Goal: Task Accomplishment & Management: Manage account settings

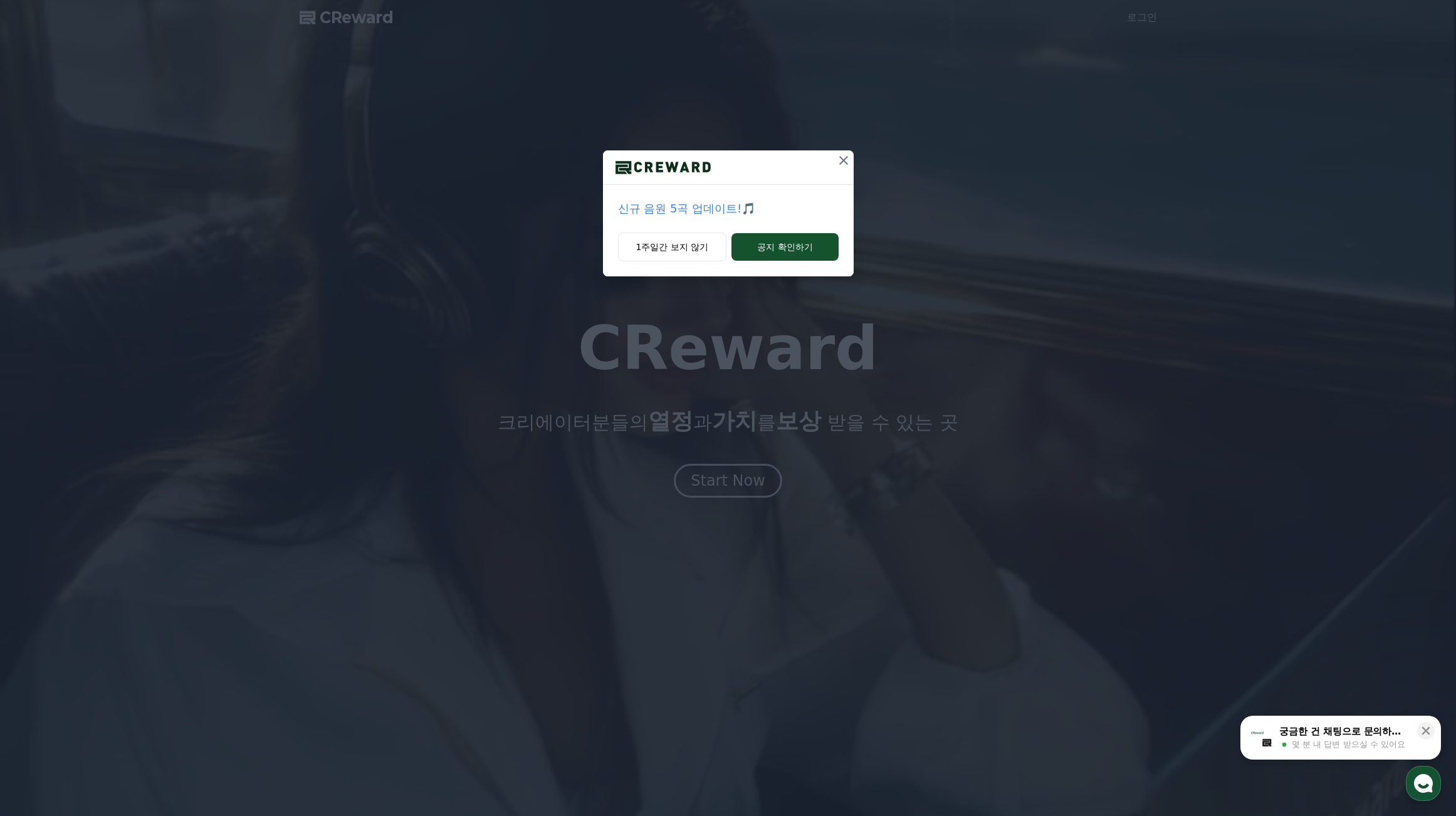
click at [734, 484] on div "신규 음원 5곡 업데이트!🎵 1주일간 보지 않기 공지 확인하기" at bounding box center [728, 408] width 1456 height 816
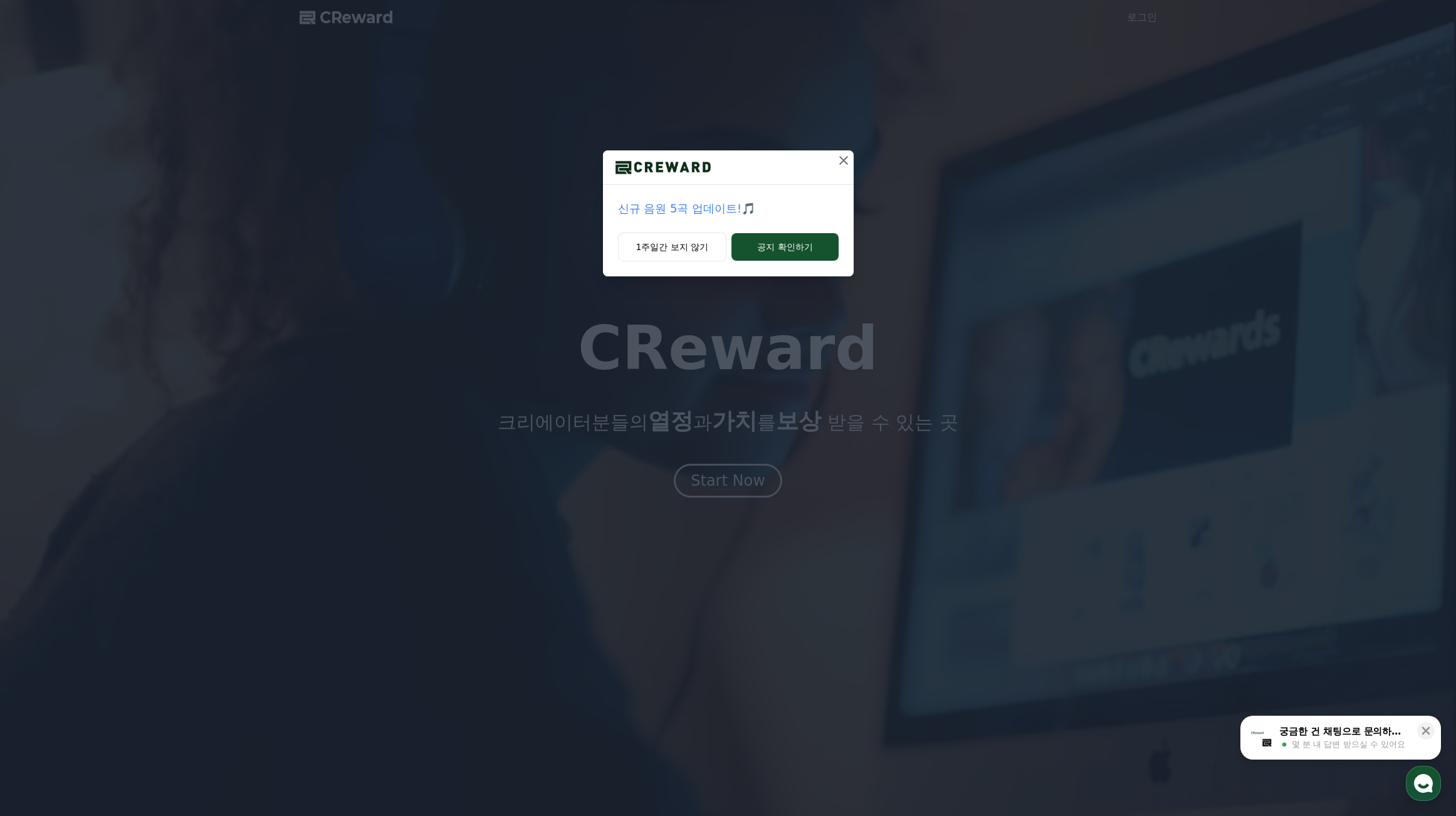
click at [848, 159] on icon at bounding box center [843, 160] width 15 height 15
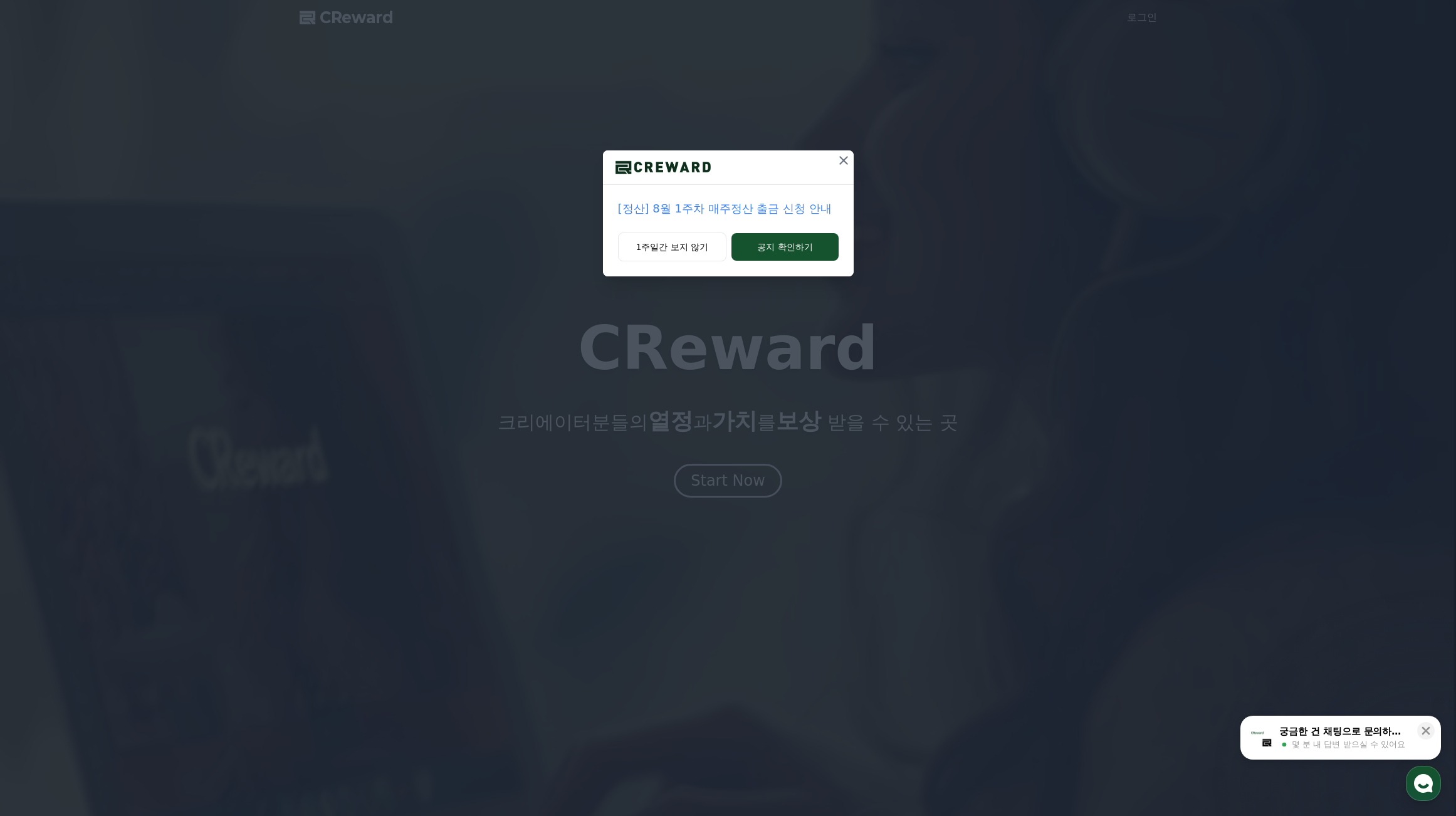
click at [846, 160] on icon at bounding box center [843, 160] width 15 height 15
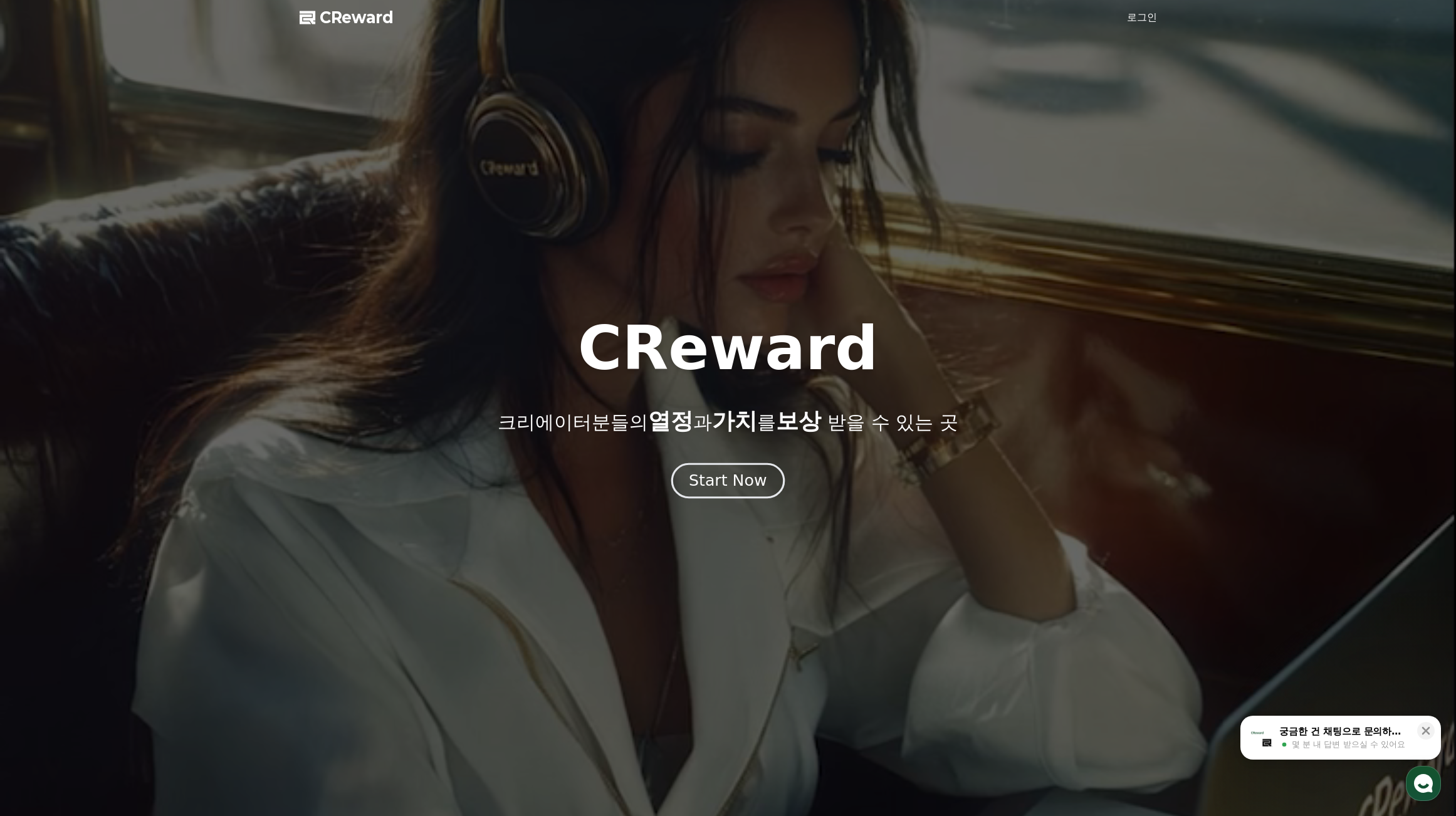
click at [710, 490] on div "Start Now" at bounding box center [728, 480] width 77 height 21
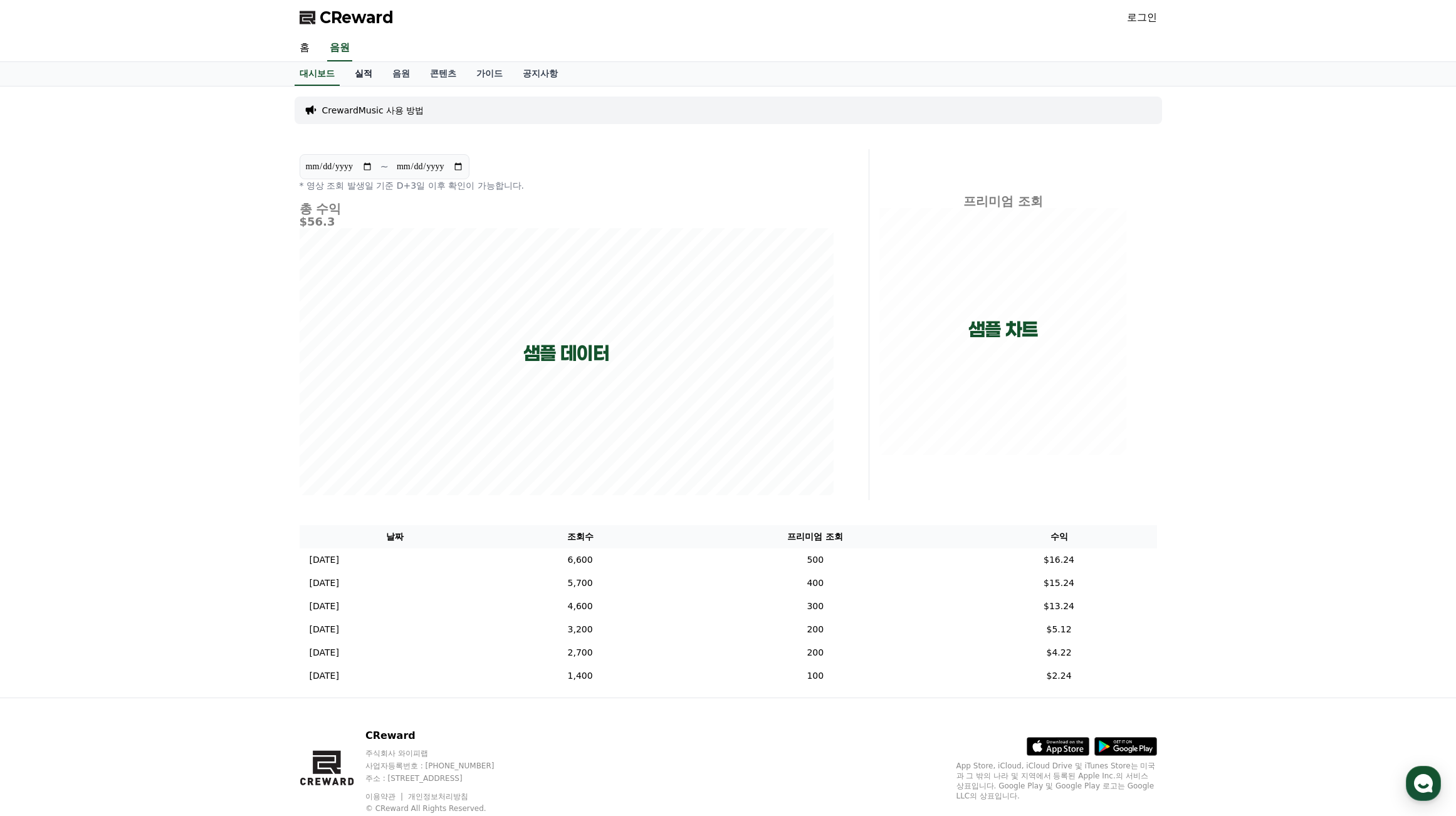
click at [370, 69] on link "실적" at bounding box center [363, 74] width 38 height 24
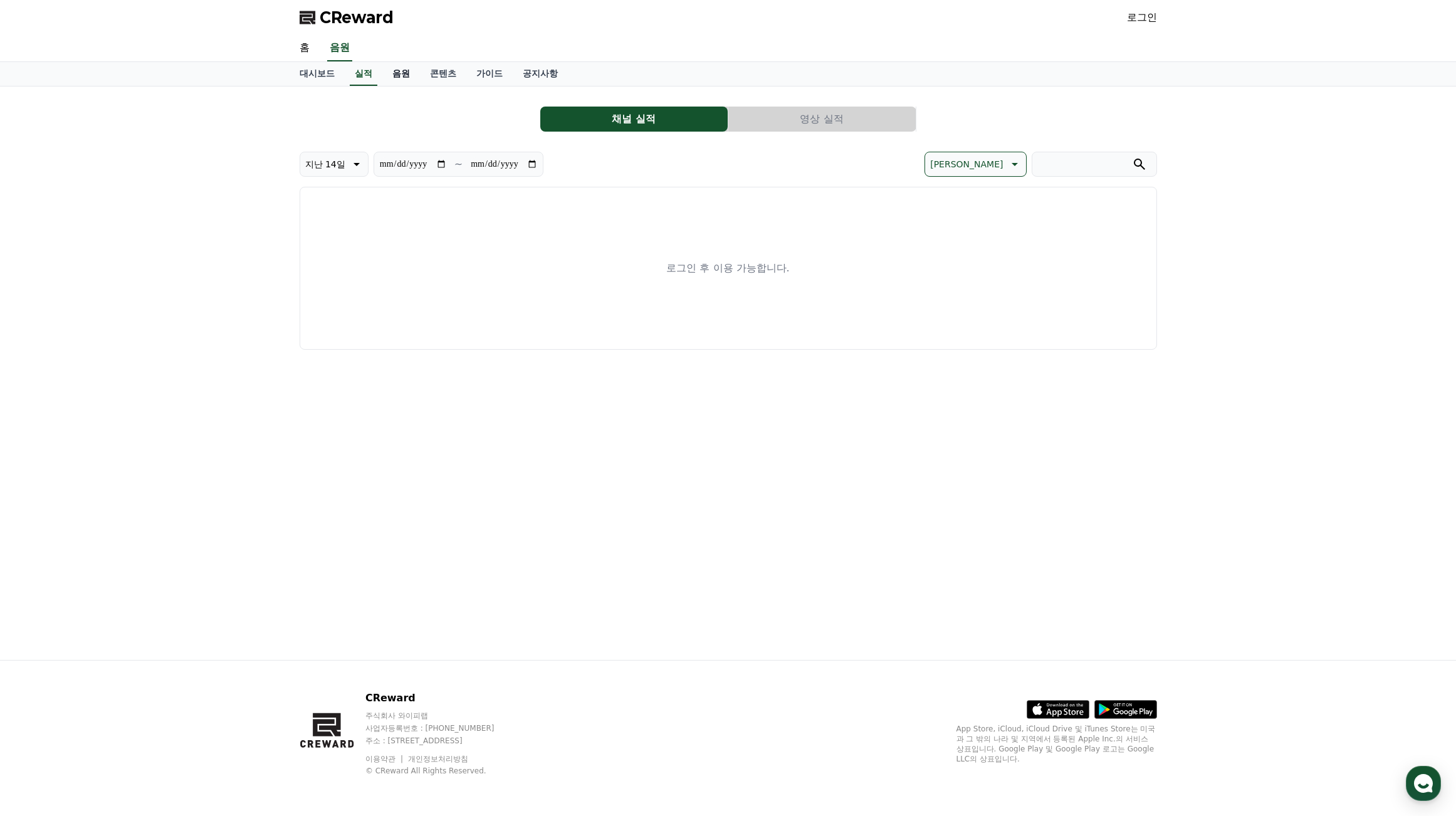
click at [417, 74] on link "음원" at bounding box center [401, 74] width 38 height 24
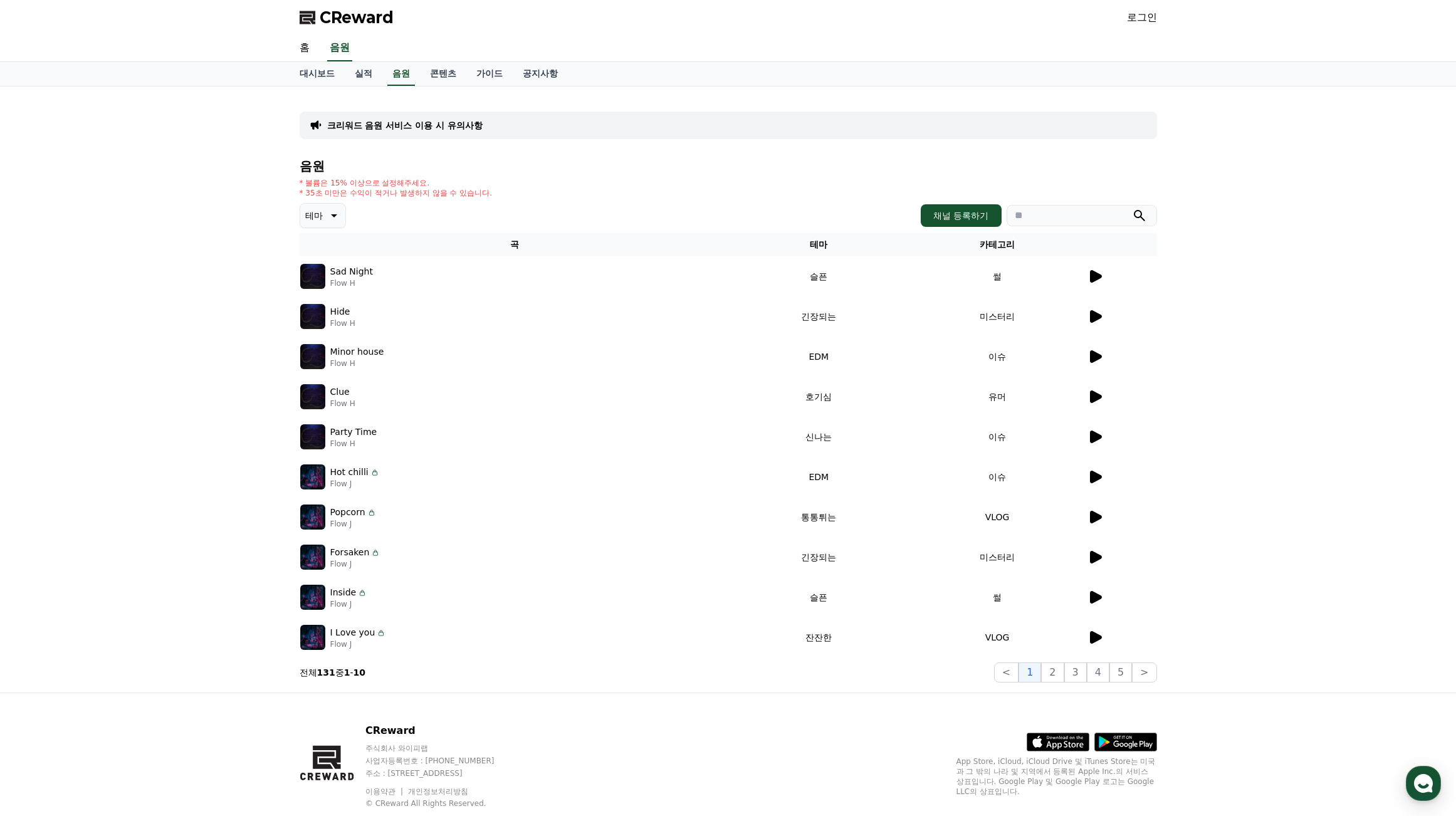
click at [1151, 13] on link "로그인" at bounding box center [1142, 17] width 30 height 15
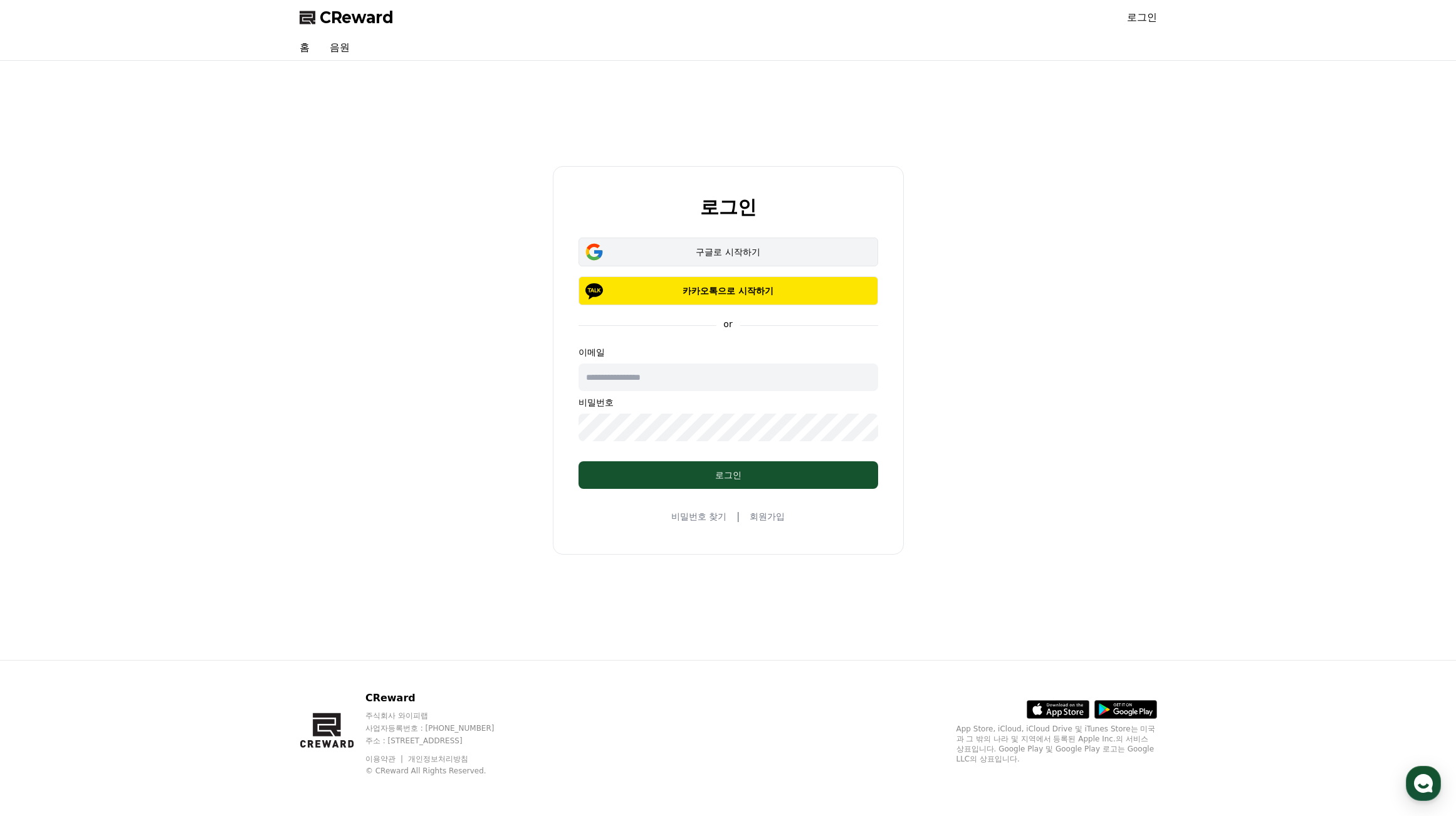
click at [736, 242] on button "구글로 시작하기" at bounding box center [728, 251] width 299 height 29
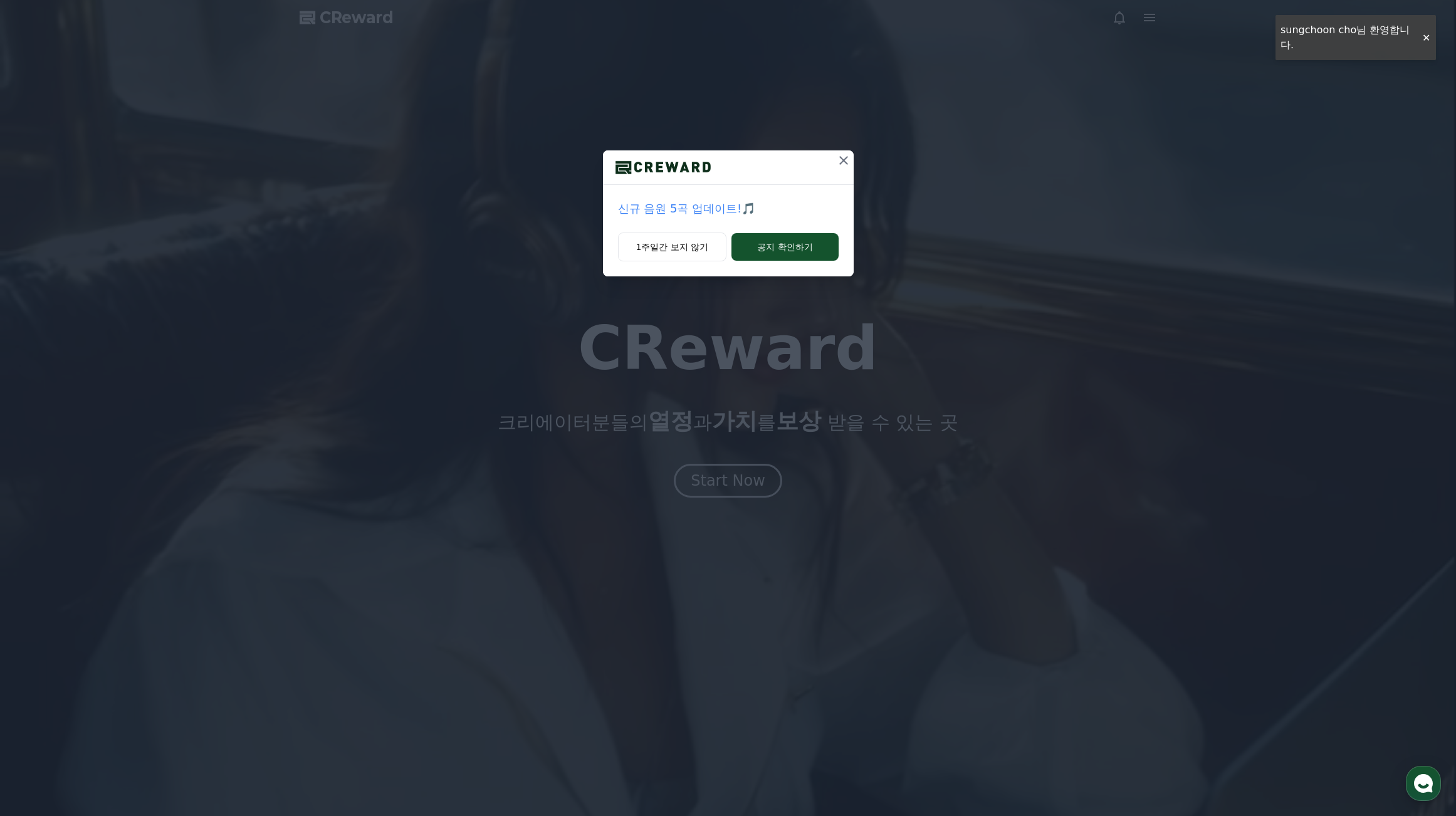
click at [848, 159] on icon at bounding box center [843, 160] width 15 height 15
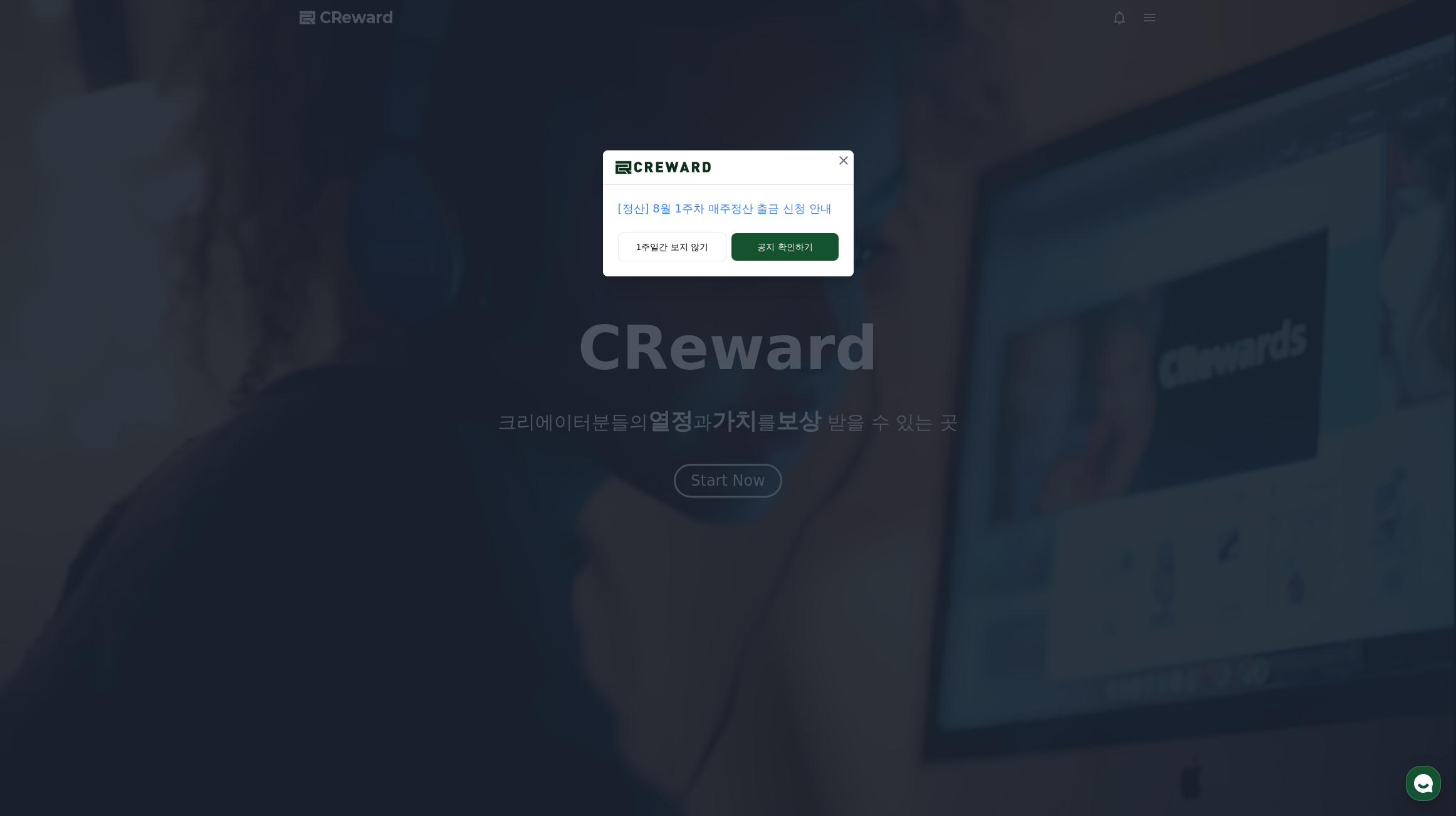
click at [841, 157] on icon at bounding box center [843, 160] width 15 height 15
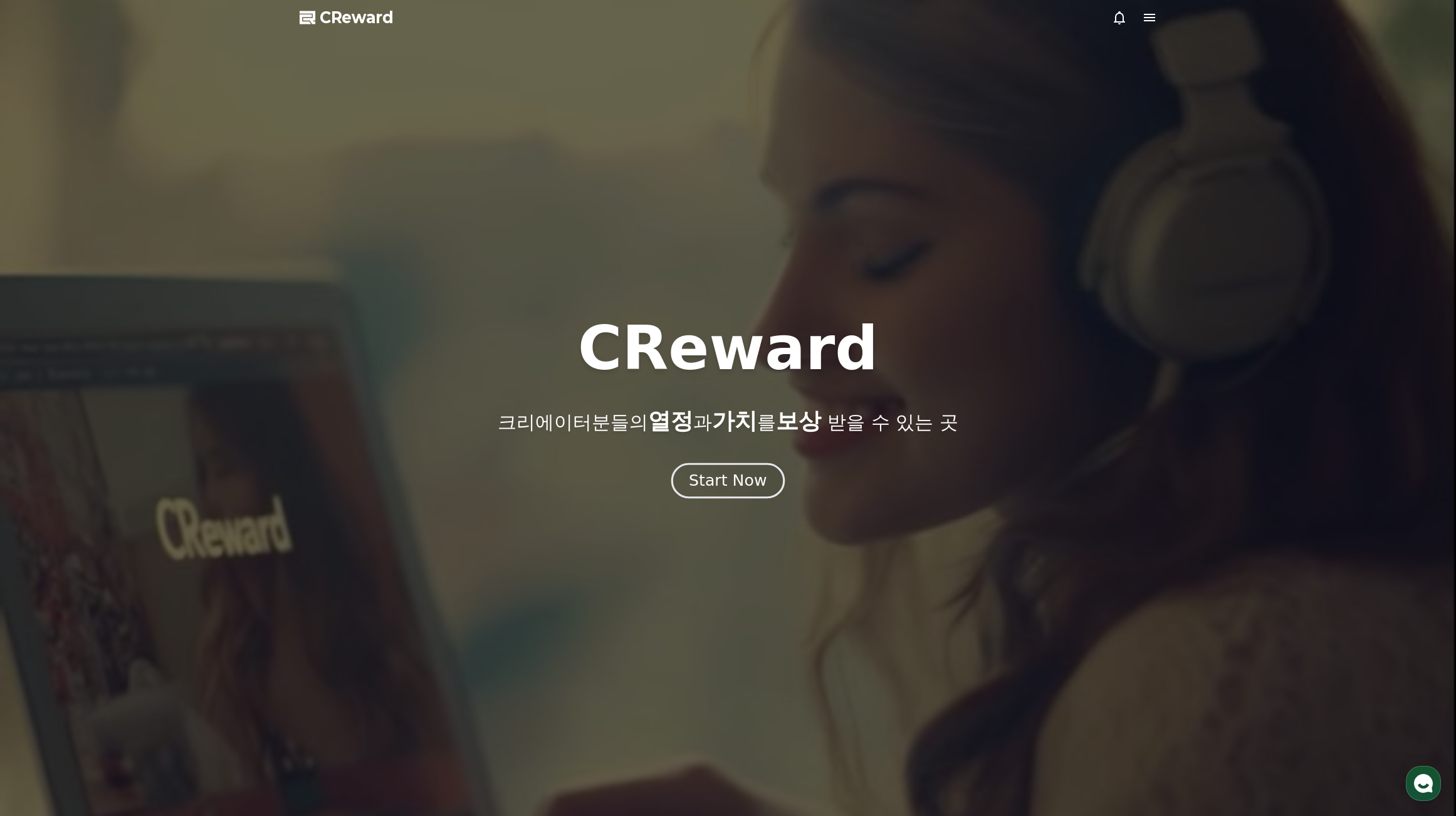
click at [729, 481] on div "Start Now" at bounding box center [728, 480] width 77 height 21
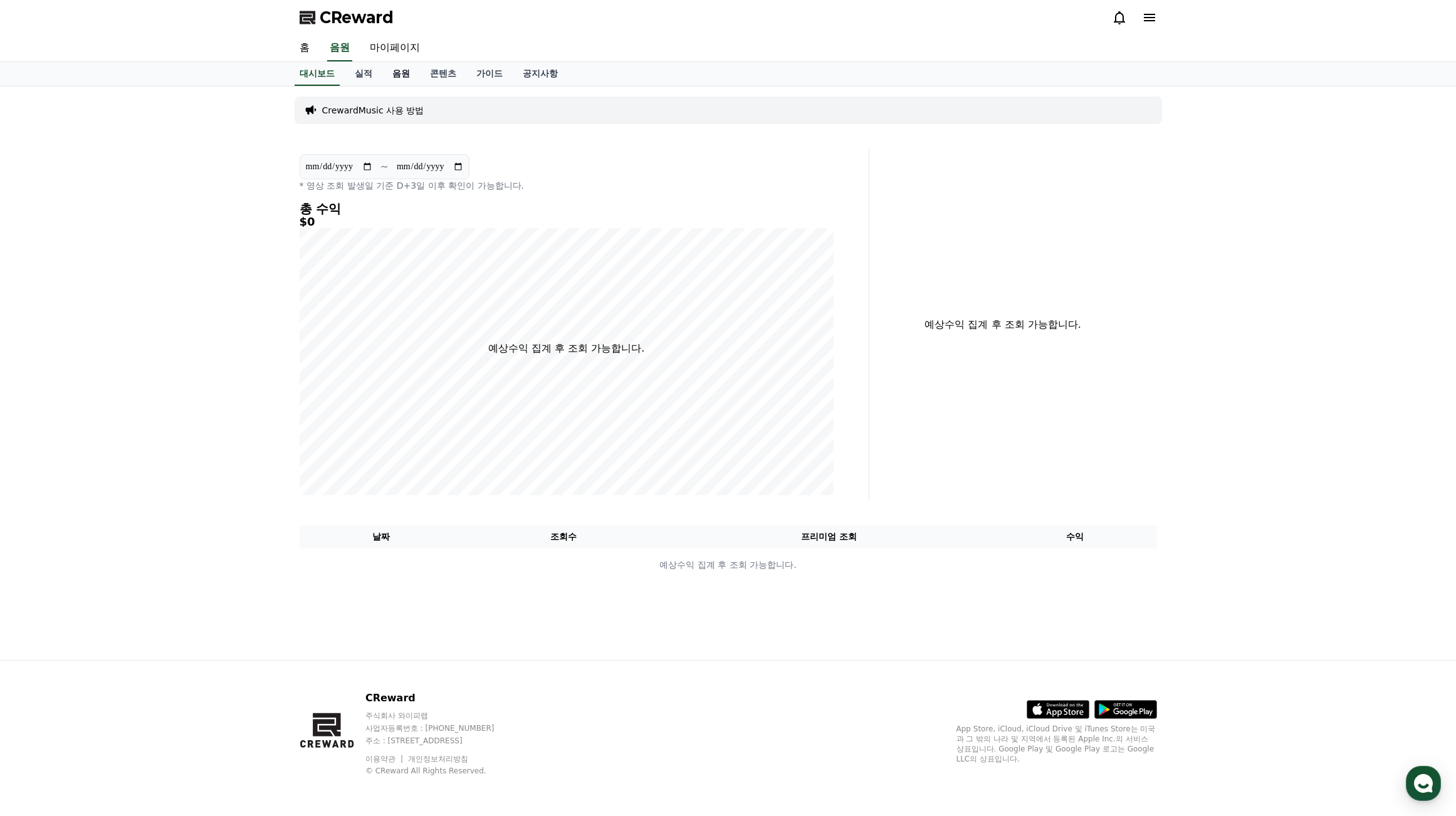
click at [403, 73] on link "음원" at bounding box center [401, 74] width 38 height 24
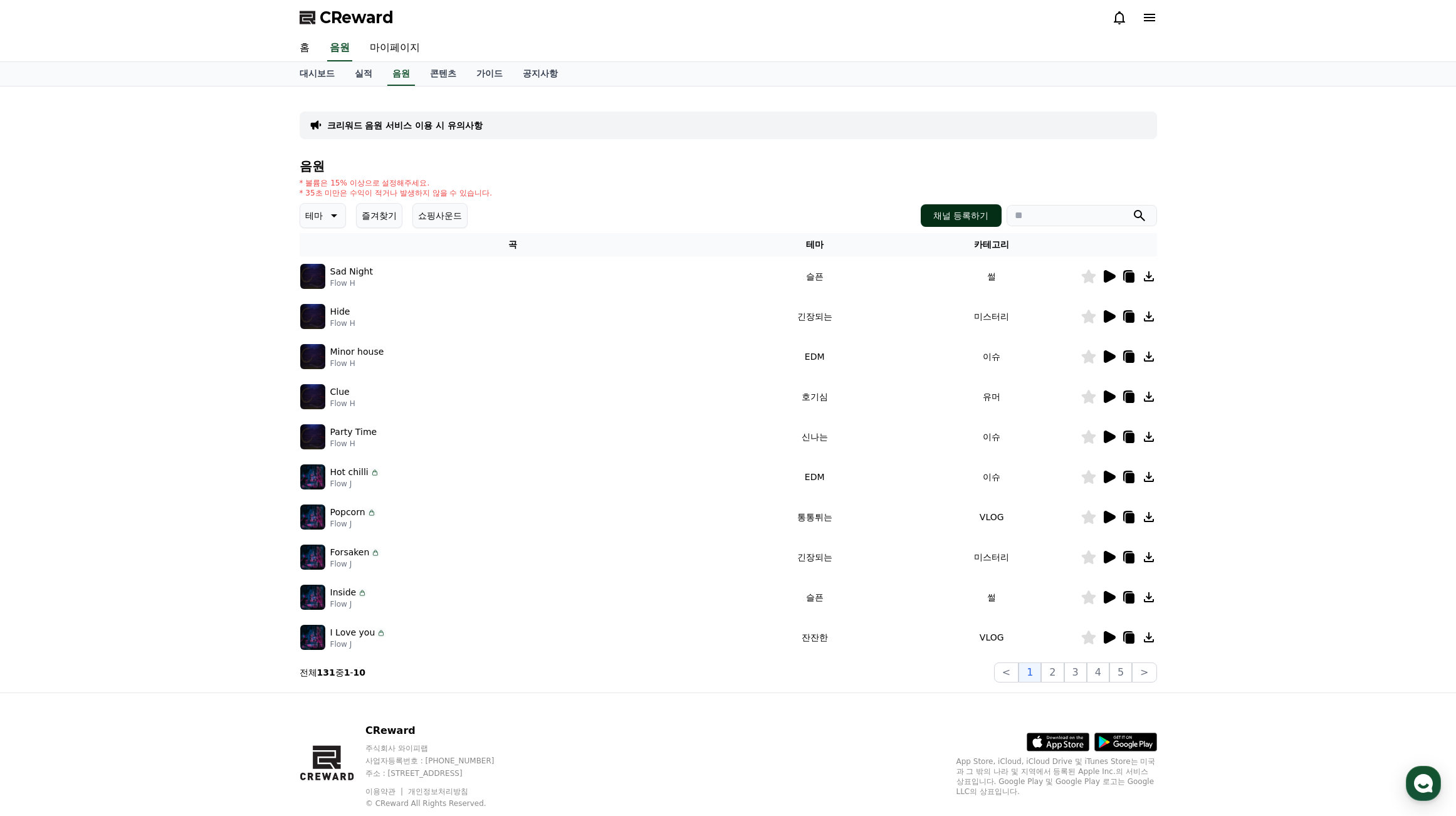
click at [965, 218] on button "채널 등록하기" at bounding box center [960, 216] width 80 height 22
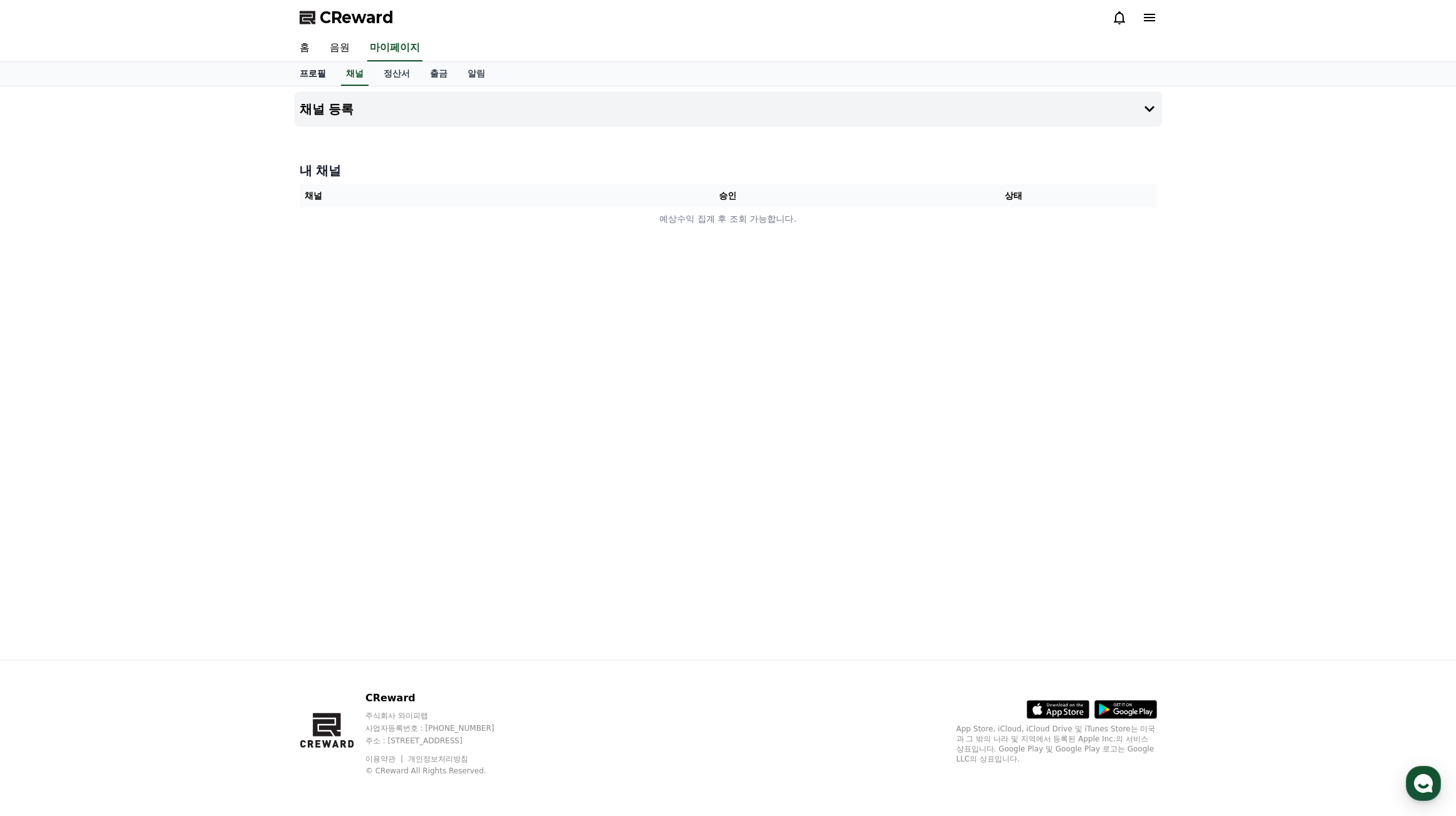
click at [310, 76] on link "프로필" at bounding box center [312, 74] width 46 height 24
select select "**********"
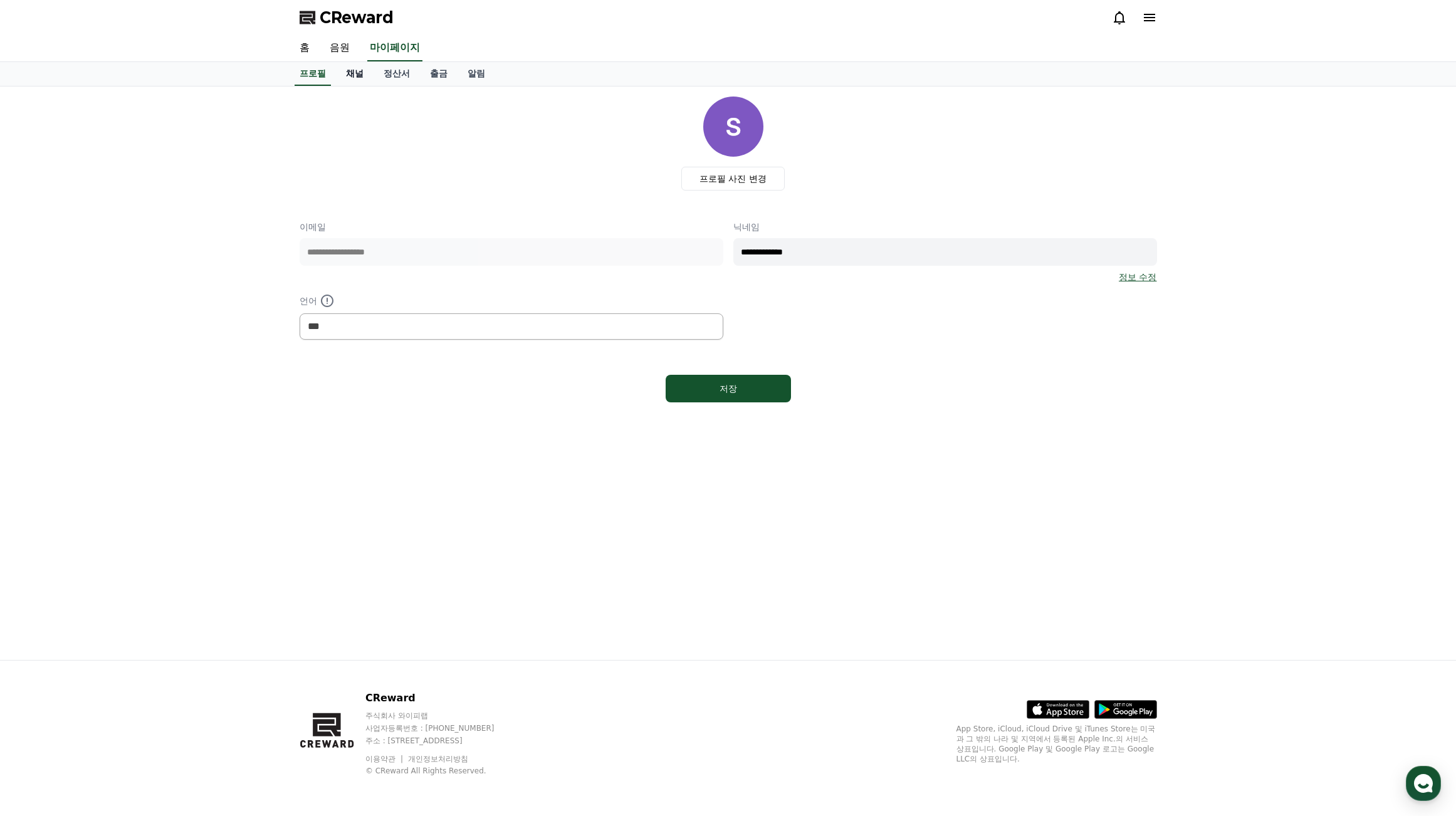
click at [353, 73] on link "채널" at bounding box center [355, 74] width 38 height 24
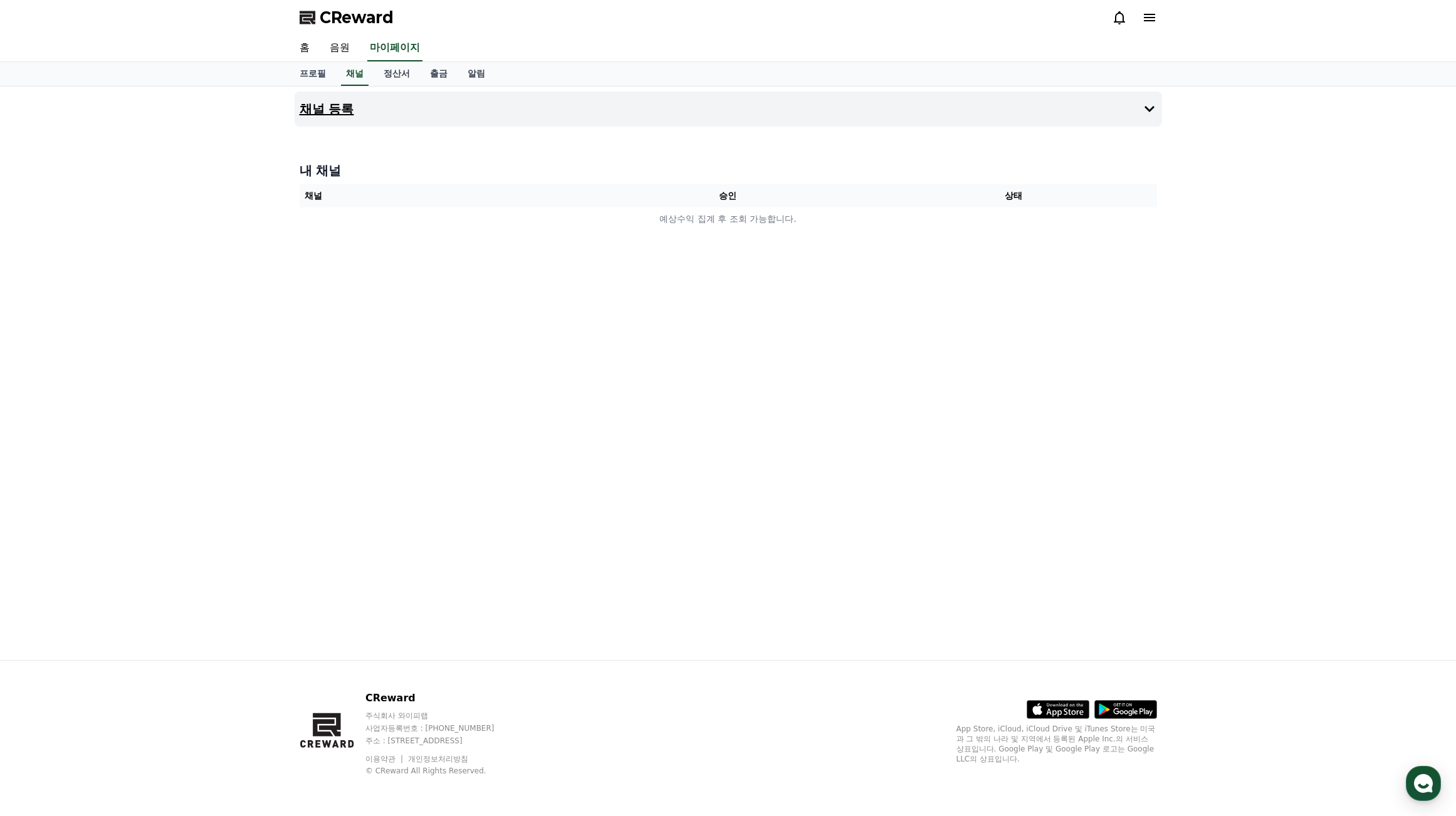
click at [319, 107] on h4 "채널 등록" at bounding box center [326, 109] width 54 height 14
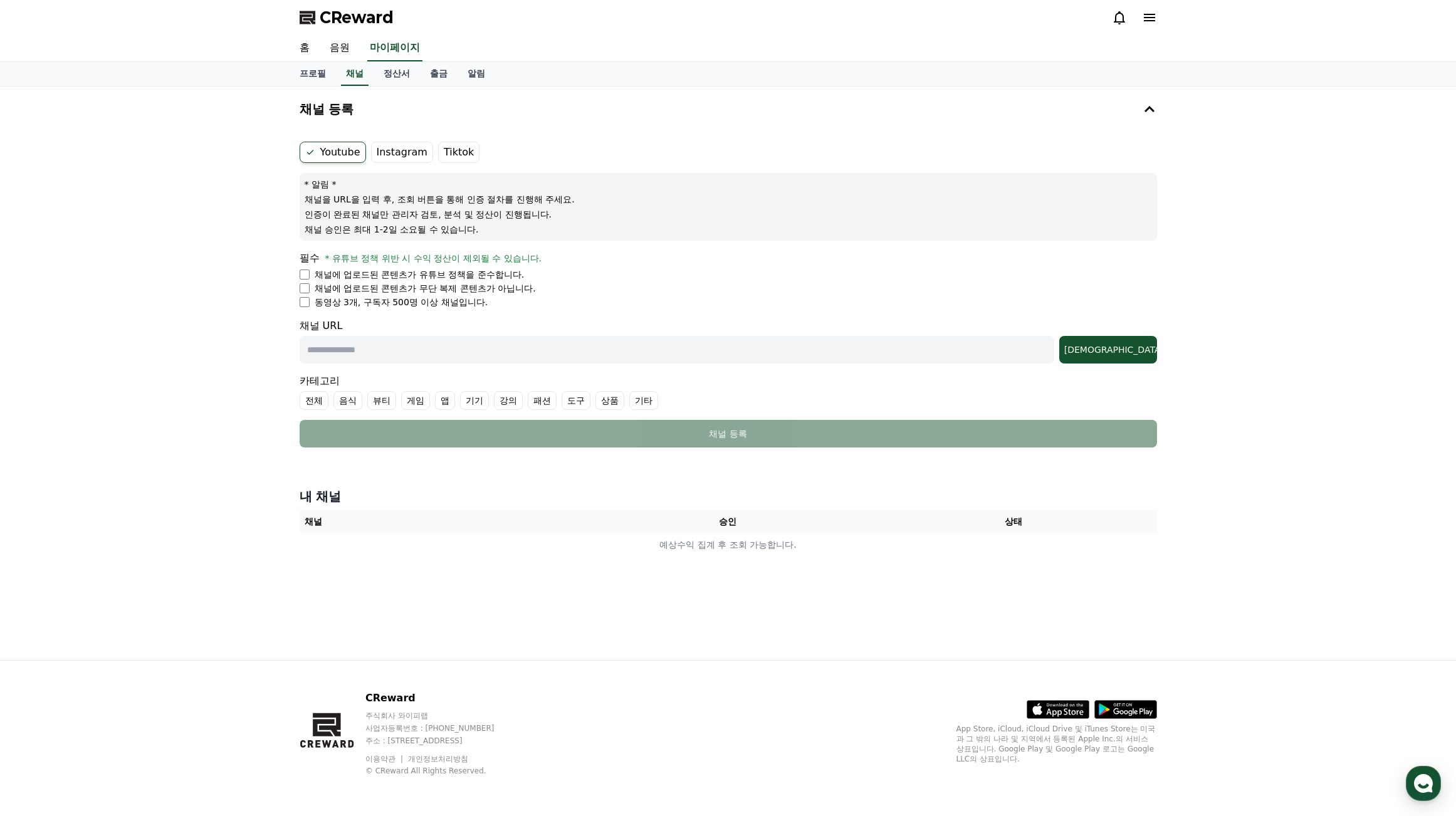
click at [443, 150] on label "Tiktok" at bounding box center [458, 152] width 41 height 21
click at [459, 150] on label "Tiktok" at bounding box center [458, 152] width 41 height 21
click at [640, 150] on ul "Youtube Instagram Tiktok" at bounding box center [728, 152] width 857 height 21
click at [1321, 272] on div "채널 등록 Youtube Instagram Tiktok * 알림 * 채널을 URL을 입력 후, 조회 버튼을 통해 인증 절차를 진행해 주세요. …" at bounding box center [728, 373] width 1456 height 573
click at [332, 51] on link "음원" at bounding box center [340, 48] width 41 height 27
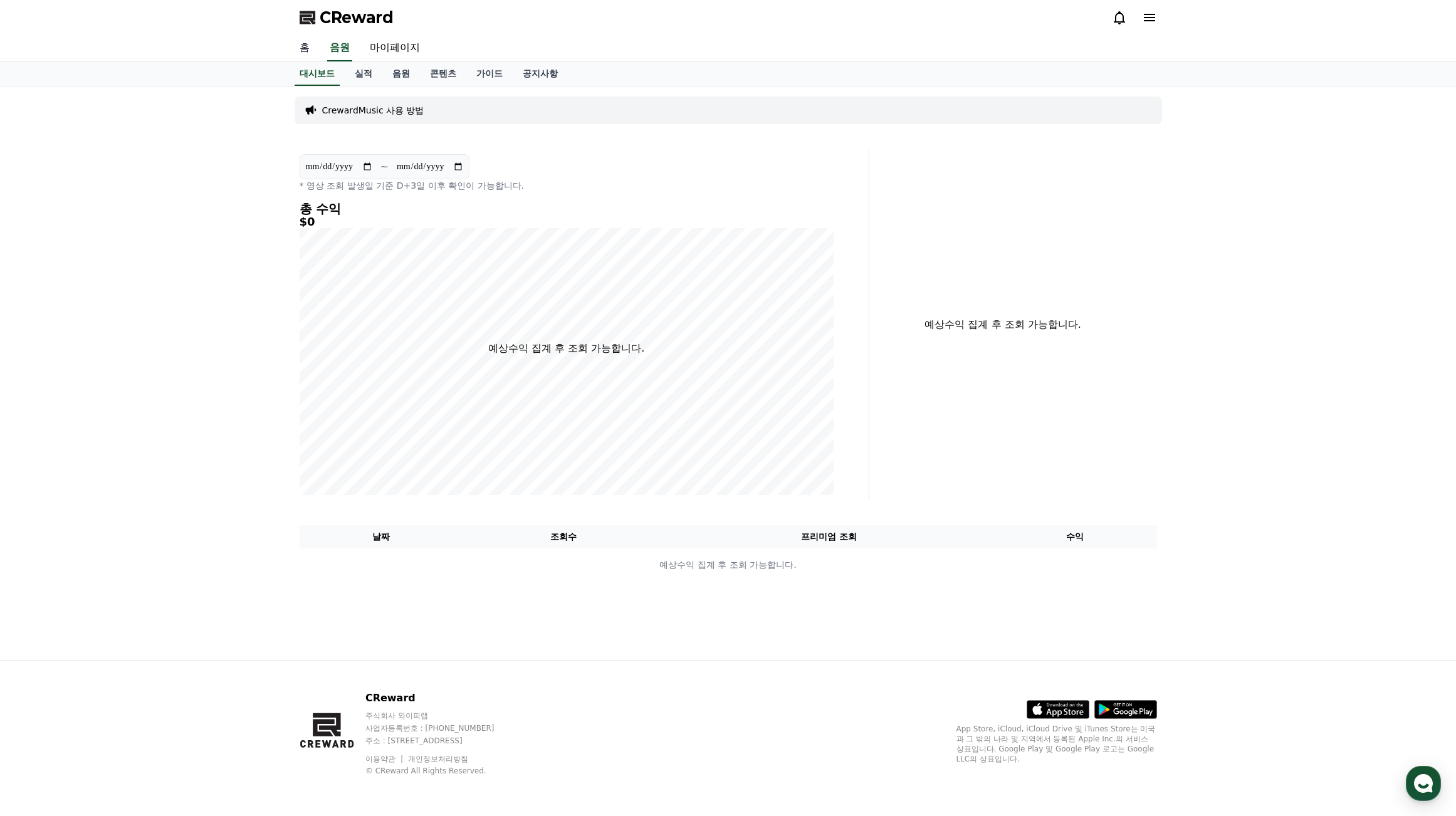
click at [314, 58] on link "홈" at bounding box center [304, 48] width 30 height 27
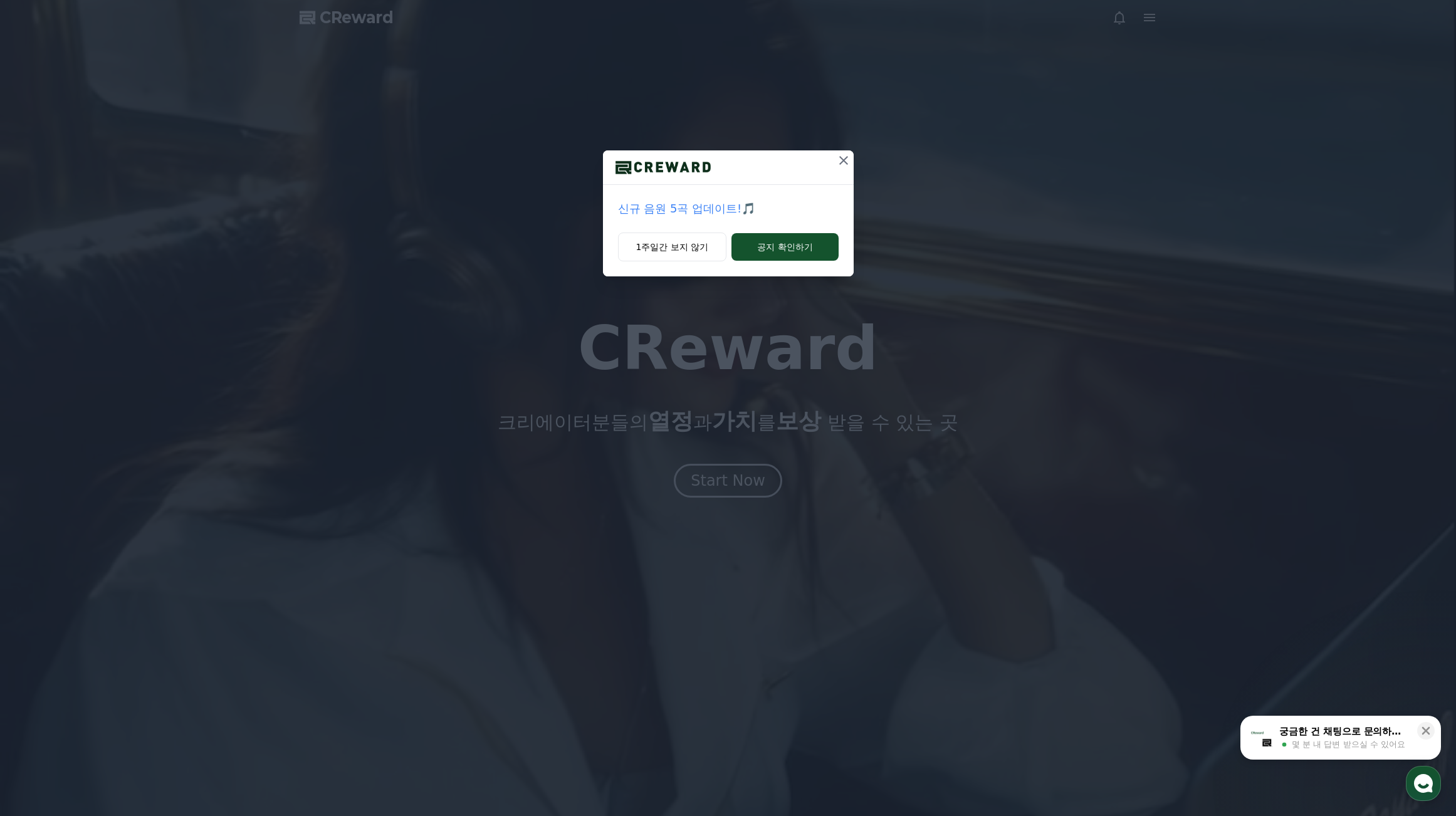
click at [844, 157] on icon at bounding box center [843, 160] width 15 height 15
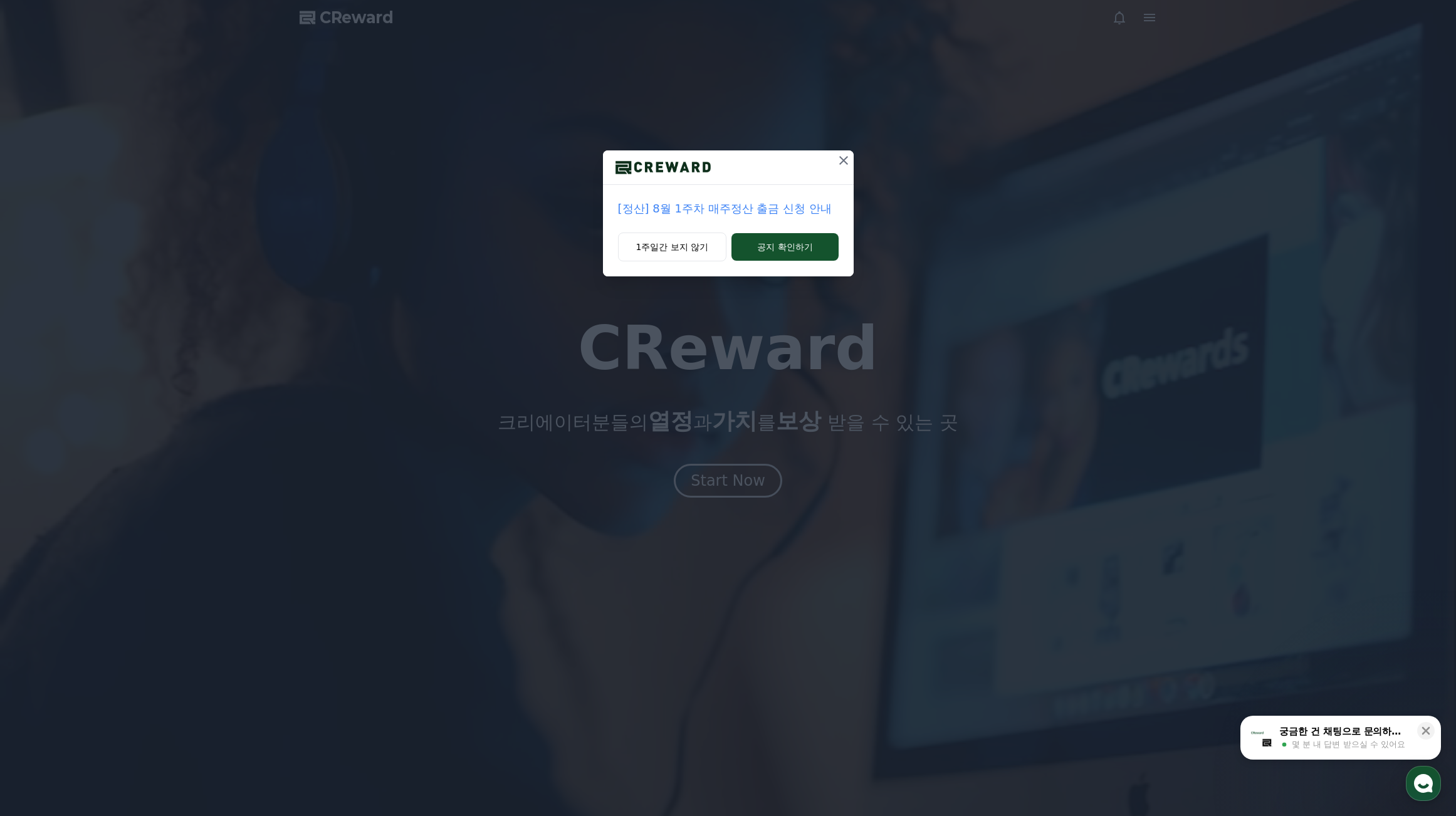
click at [849, 161] on icon at bounding box center [843, 160] width 15 height 15
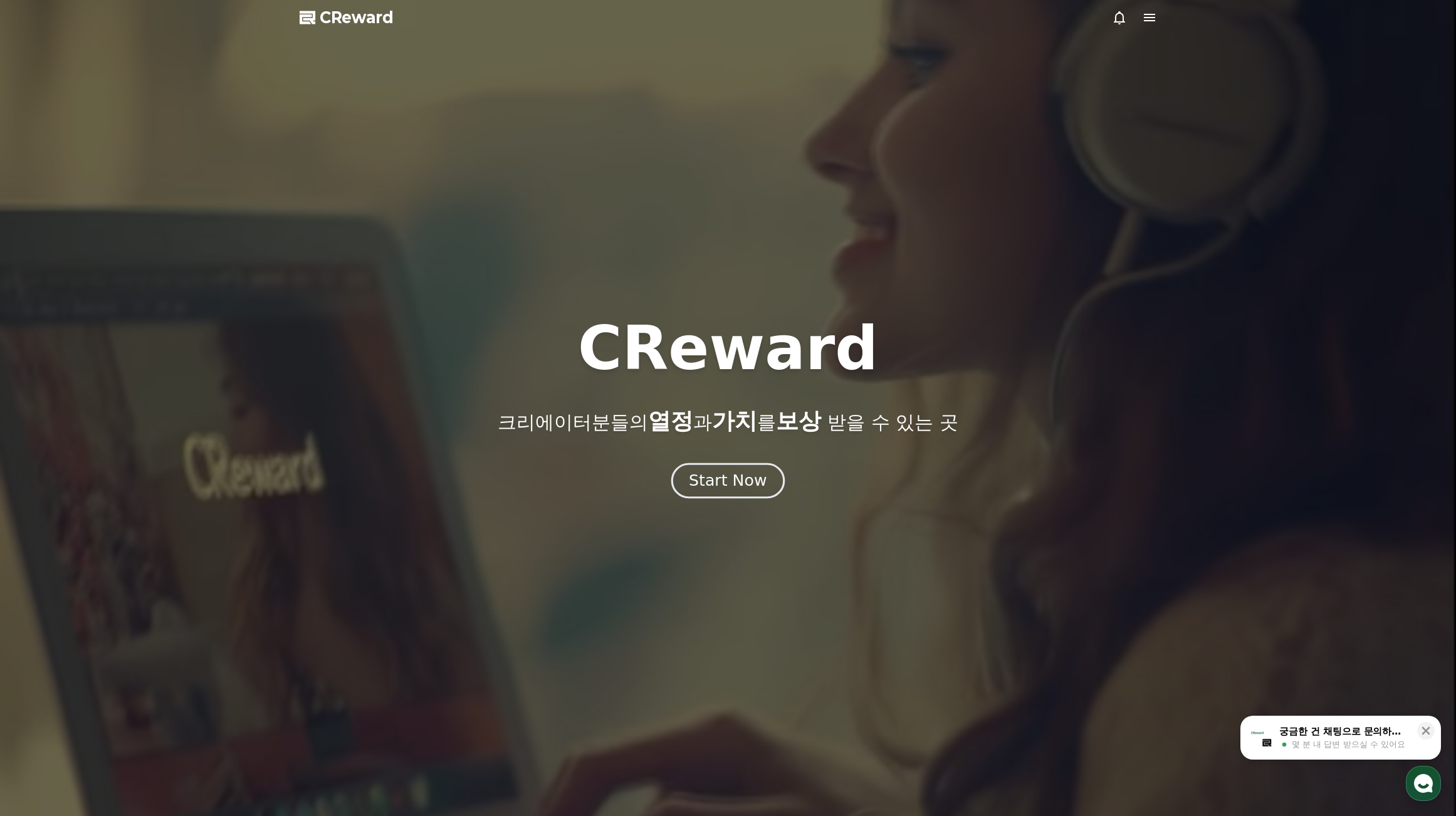
click at [722, 483] on div "Start Now" at bounding box center [728, 480] width 77 height 21
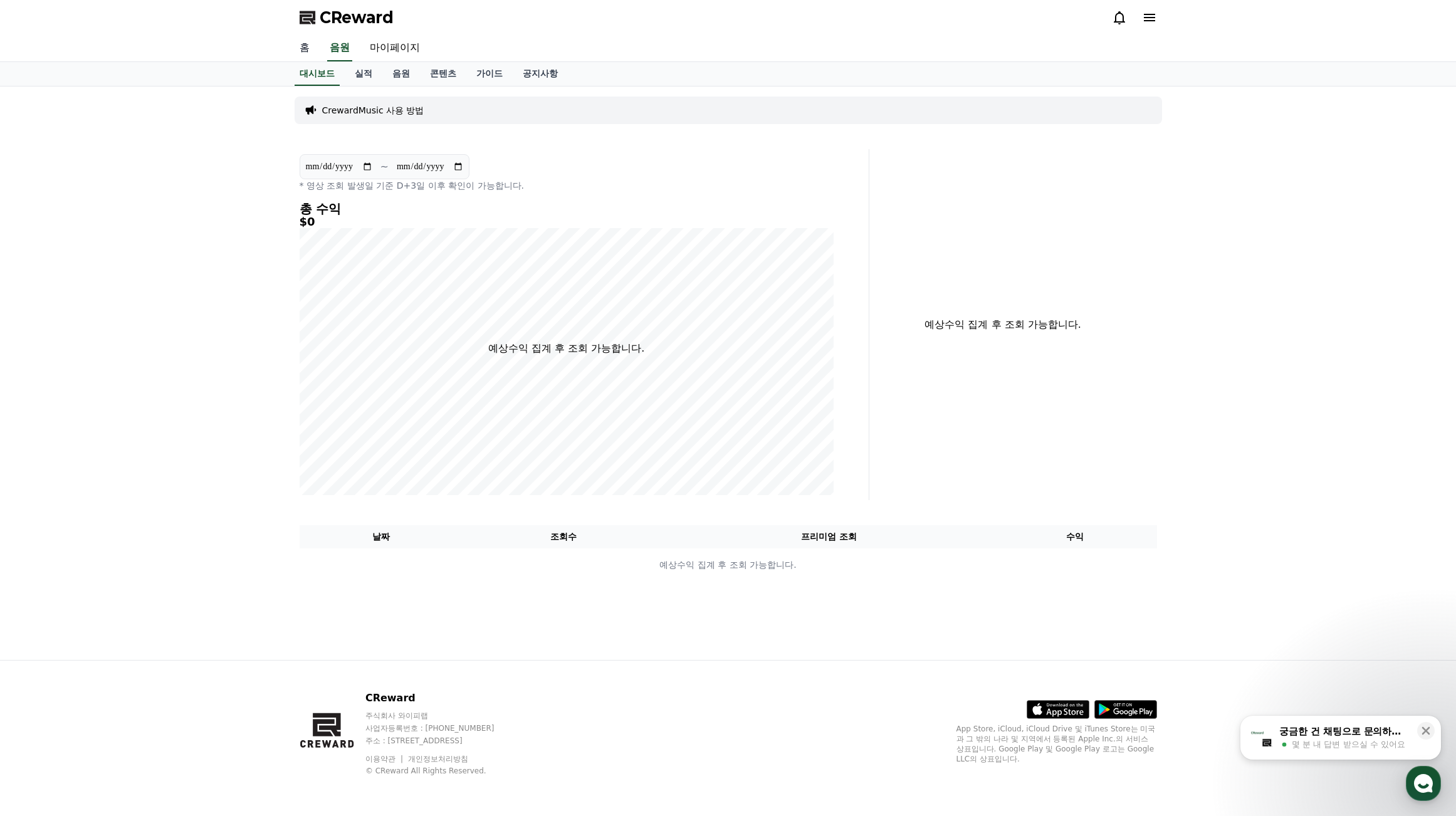
click at [300, 44] on link "홈" at bounding box center [304, 48] width 30 height 27
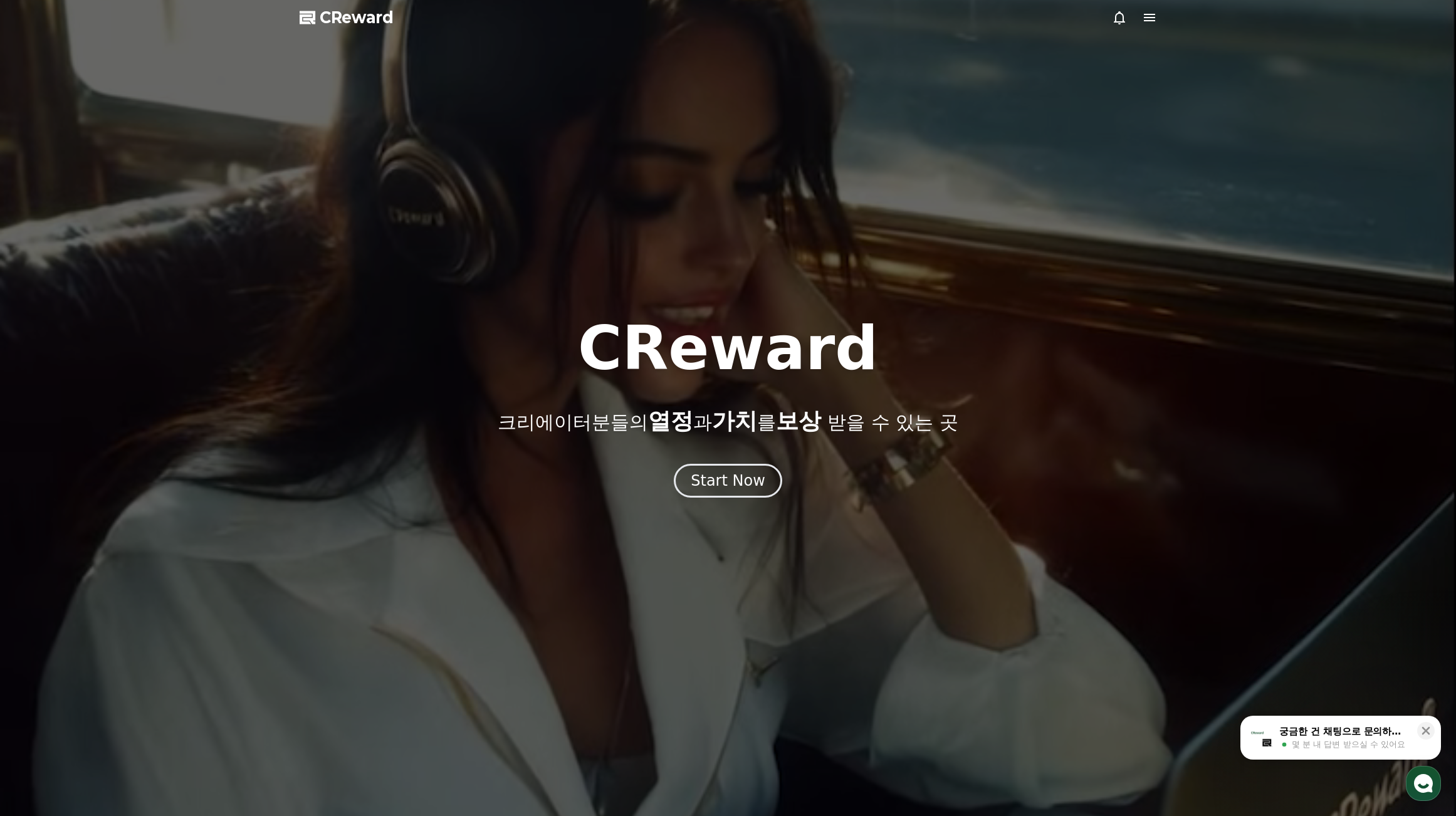
drag, startPoint x: 730, startPoint y: 76, endPoint x: 757, endPoint y: 87, distance: 29.2
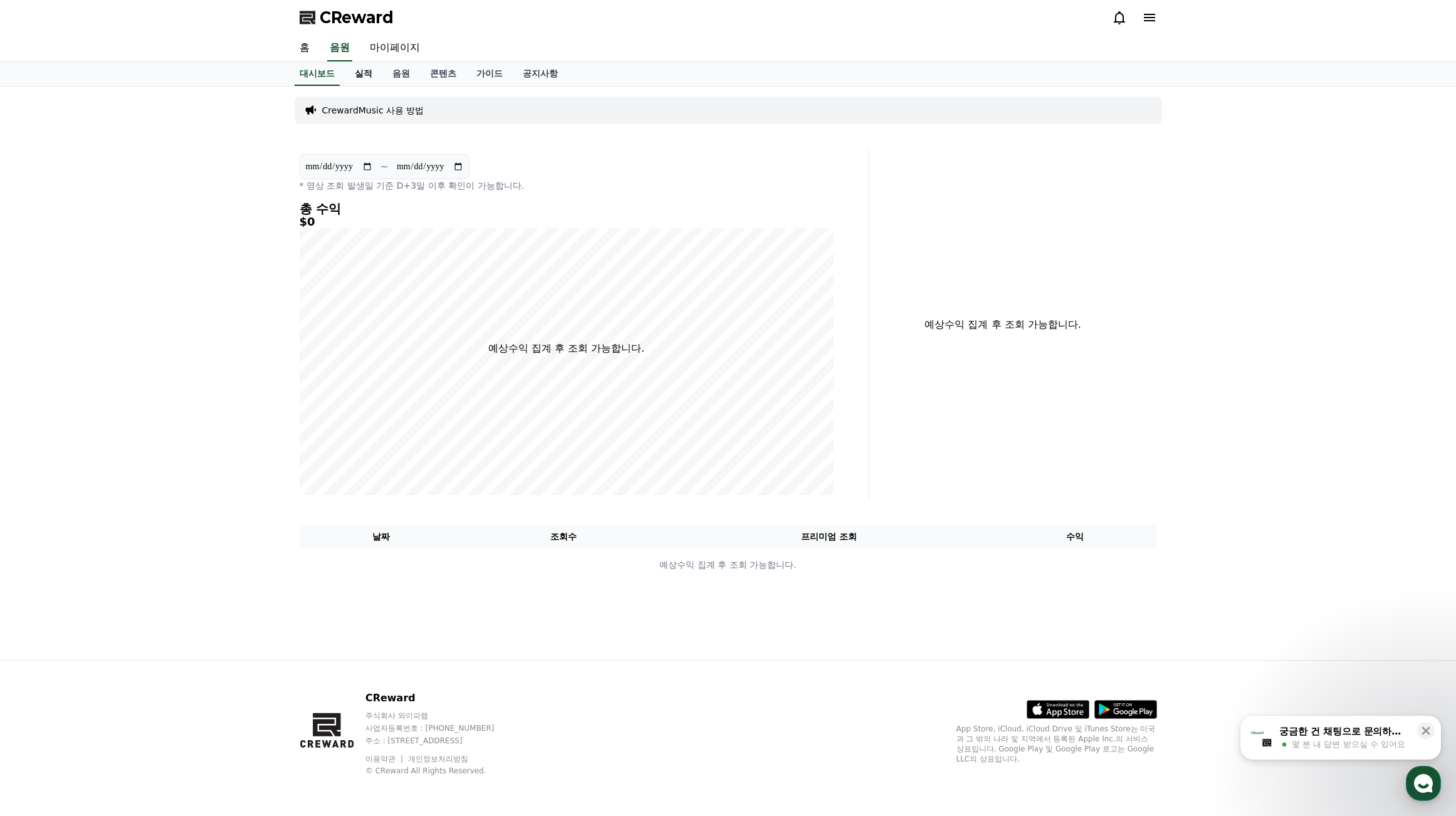
click at [368, 72] on link "실적" at bounding box center [363, 74] width 38 height 24
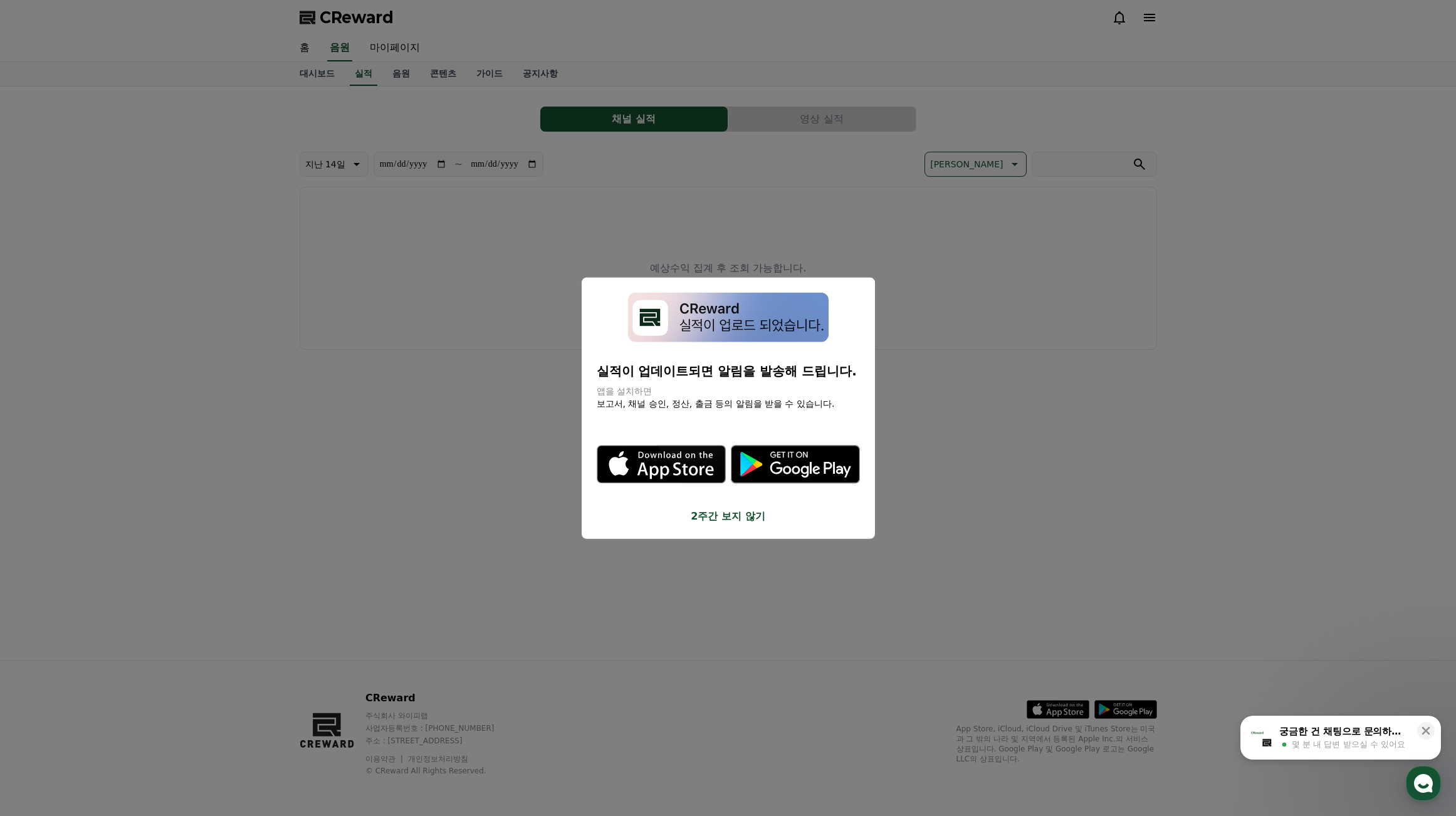
click at [669, 462] on icon "modal" at bounding box center [691, 463] width 69 height 38
click at [994, 324] on button "close modal" at bounding box center [728, 408] width 1456 height 816
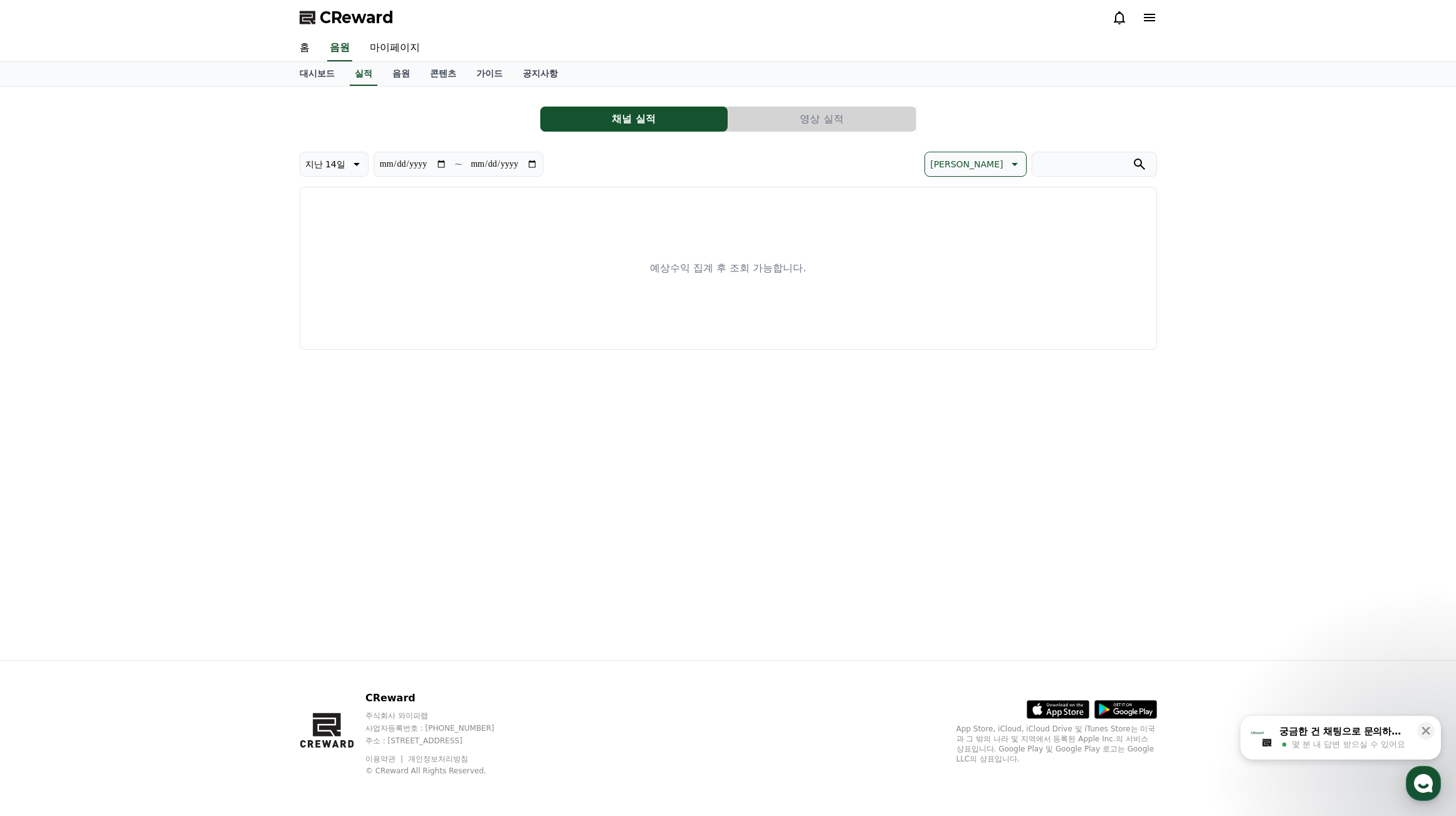
click at [830, 112] on button "영상 실적" at bounding box center [821, 119] width 187 height 25
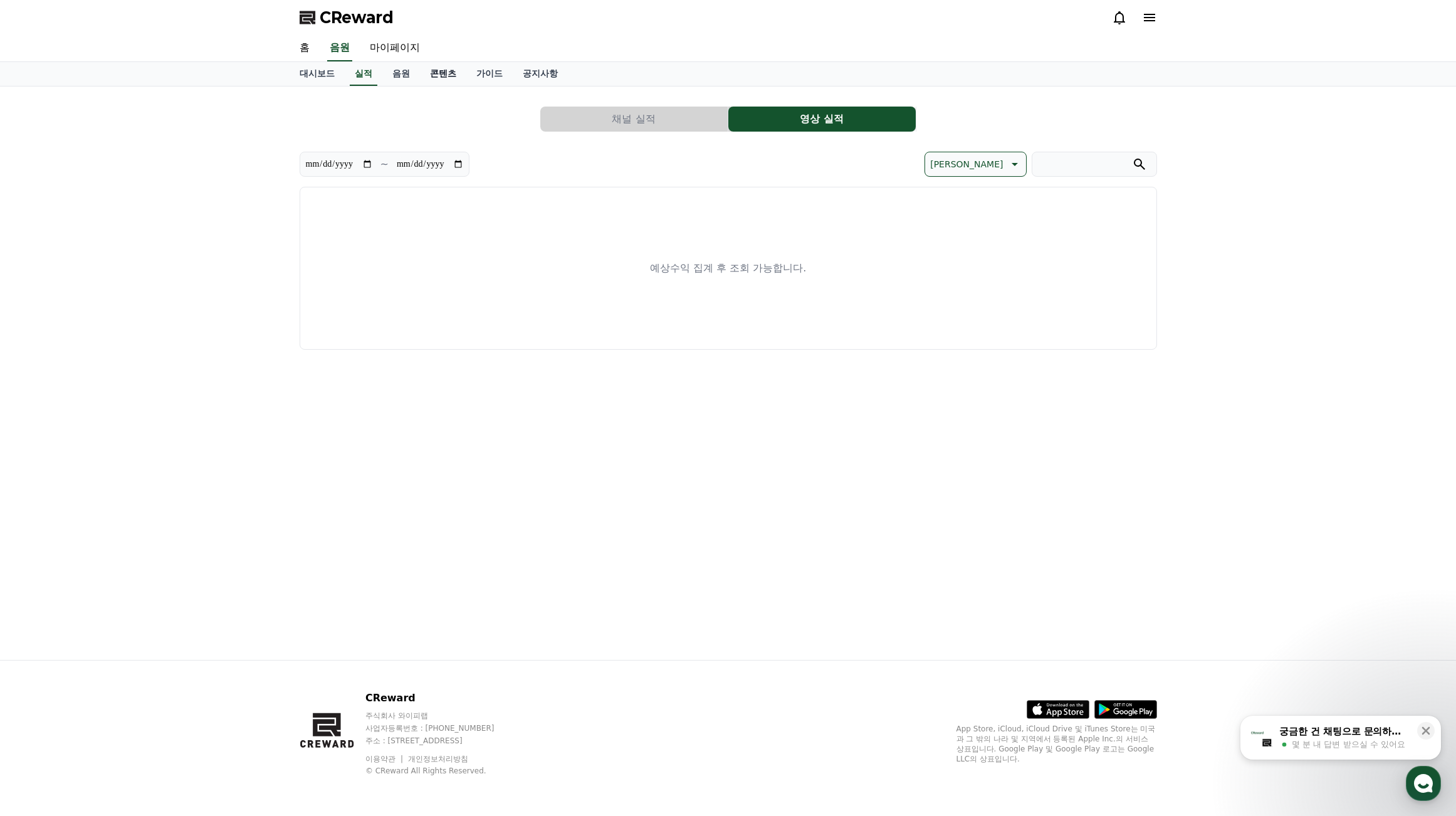
click at [447, 76] on link "콘텐츠" at bounding box center [443, 74] width 46 height 24
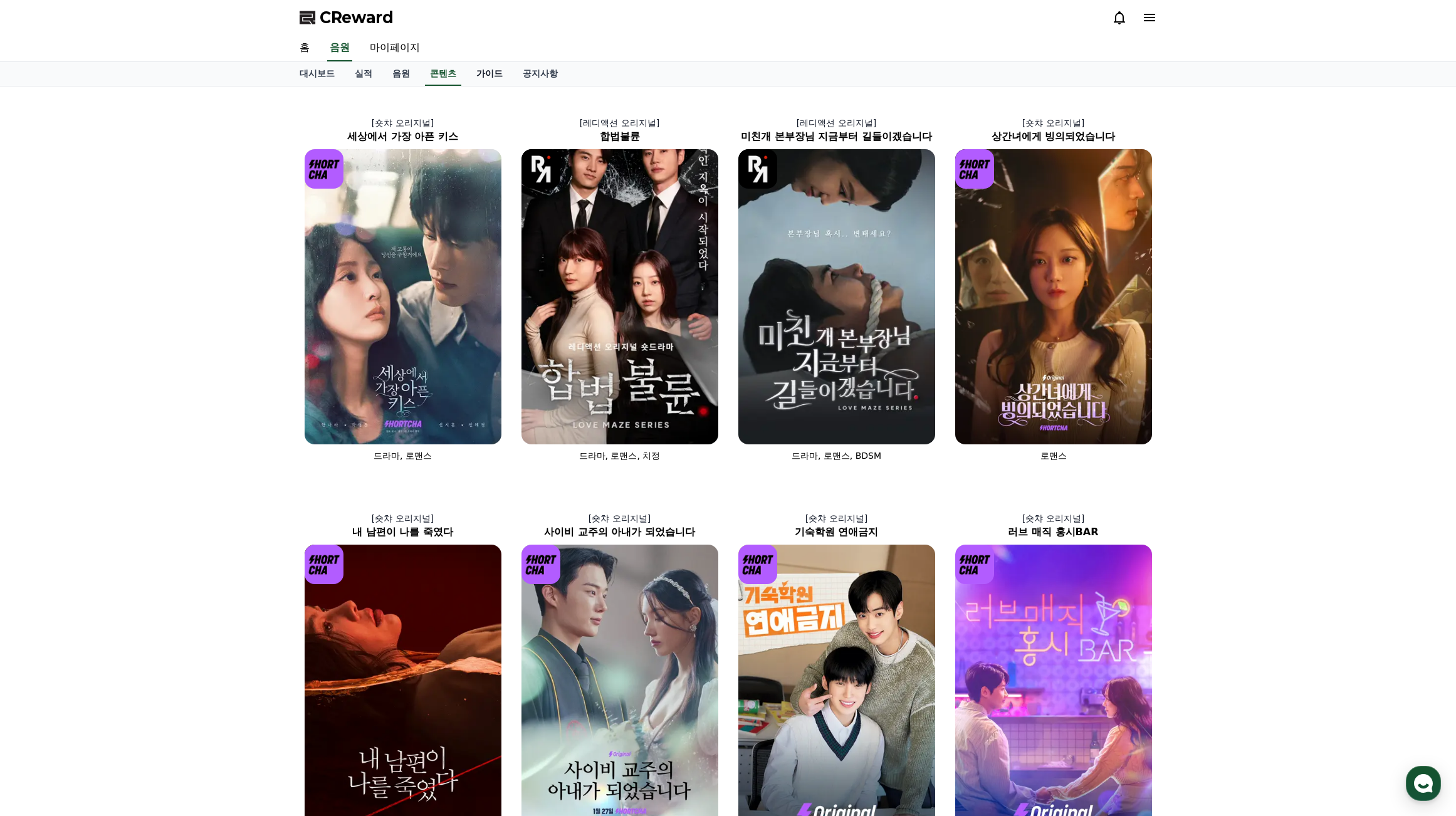
click at [494, 69] on link "가이드" at bounding box center [489, 74] width 46 height 24
